Goal: Navigation & Orientation: Go to known website

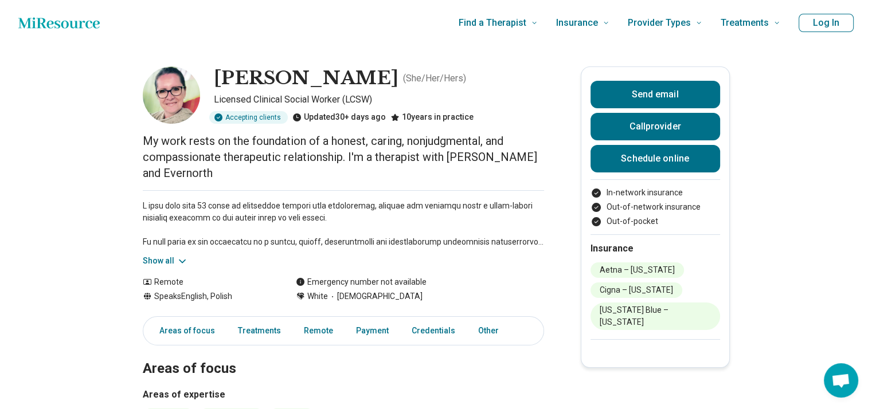
click at [82, 25] on icon "Home page" at bounding box center [58, 22] width 81 height 23
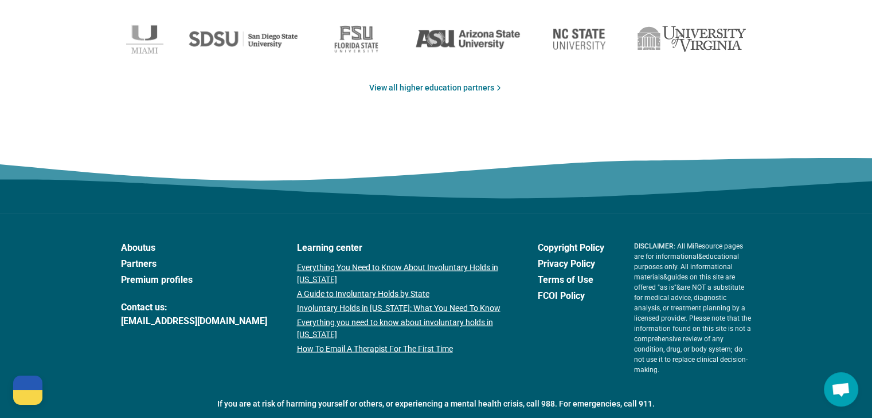
scroll to position [1980, 0]
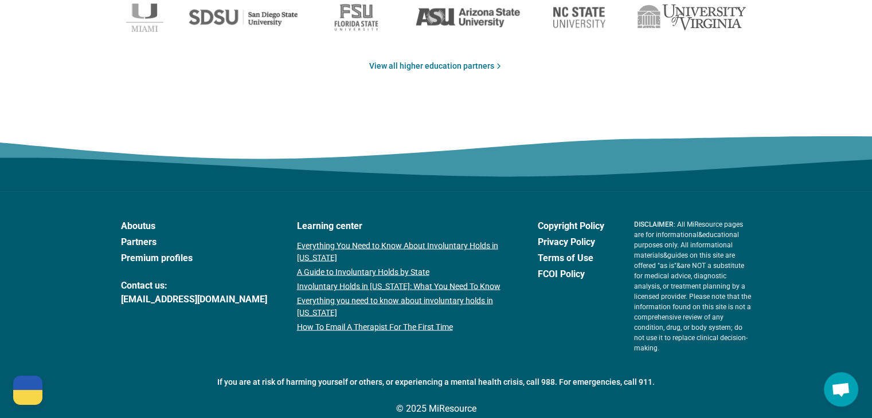
click at [140, 225] on link "About us" at bounding box center [194, 226] width 146 height 14
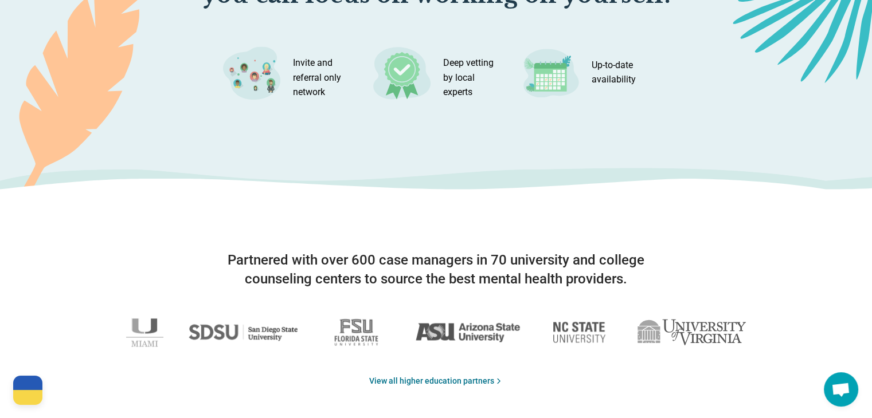
scroll to position [1636, 0]
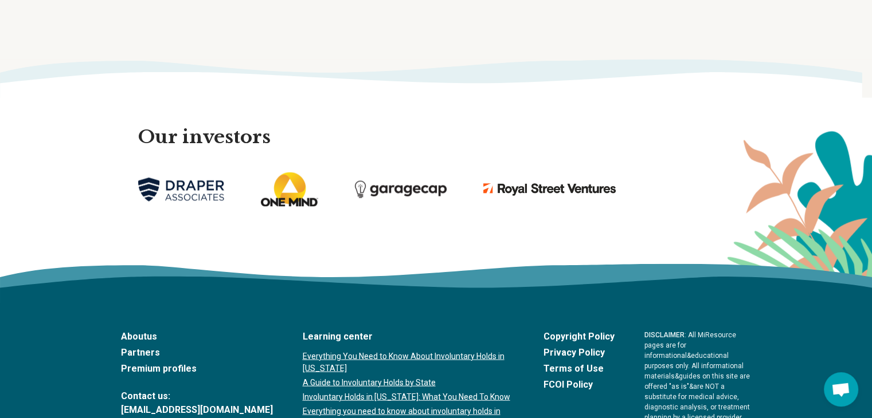
scroll to position [2522, 0]
